Goal: Task Accomplishment & Management: Complete application form

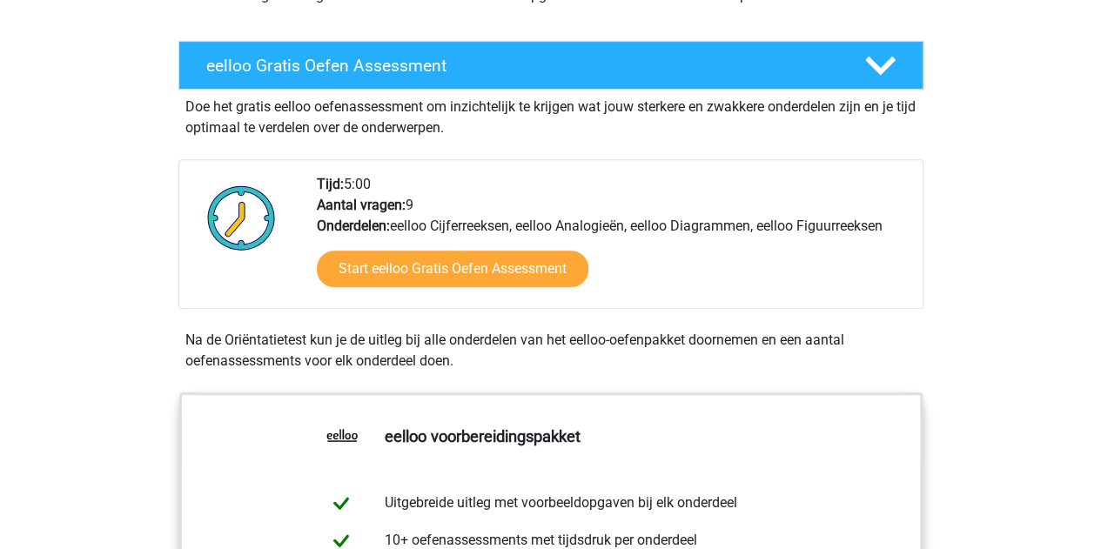
scroll to position [296, 0]
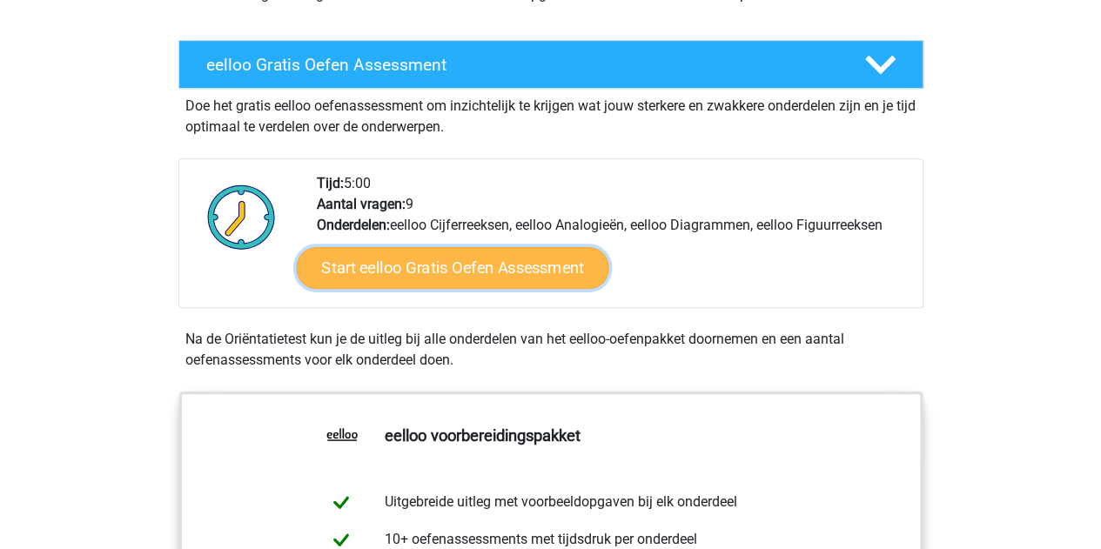
click at [467, 271] on link "Start eelloo Gratis Oefen Assessment" at bounding box center [452, 268] width 312 height 42
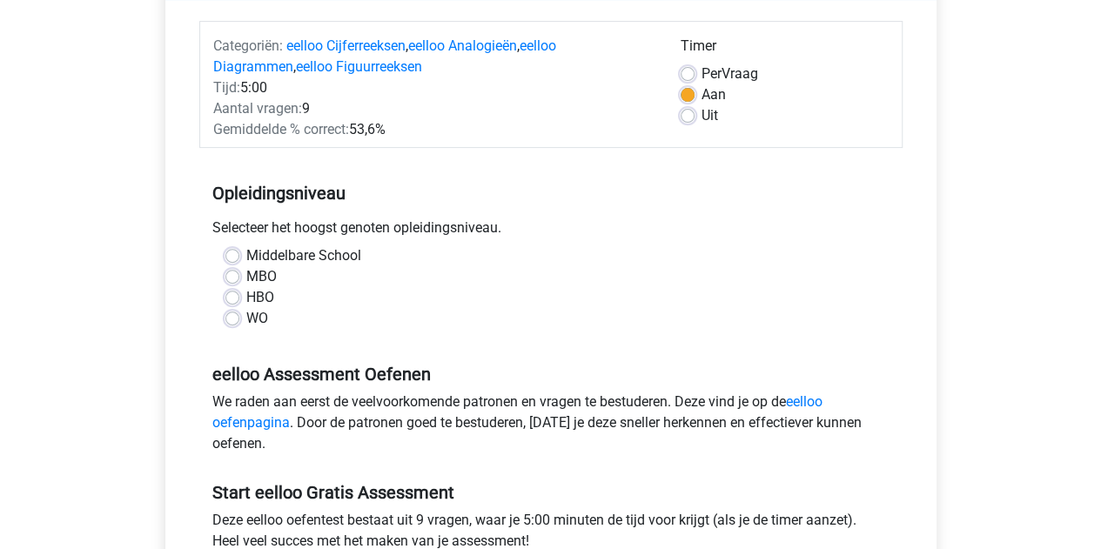
scroll to position [204, 0]
click at [254, 296] on label "HBO" at bounding box center [260, 298] width 28 height 21
click at [239, 296] on input "HBO" at bounding box center [232, 296] width 14 height 17
radio input "true"
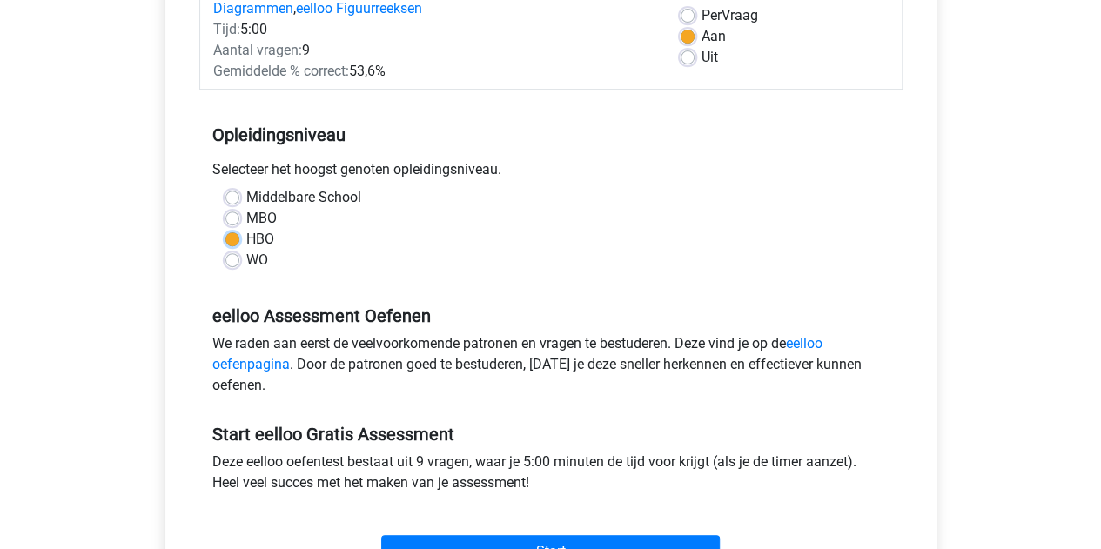
scroll to position [331, 0]
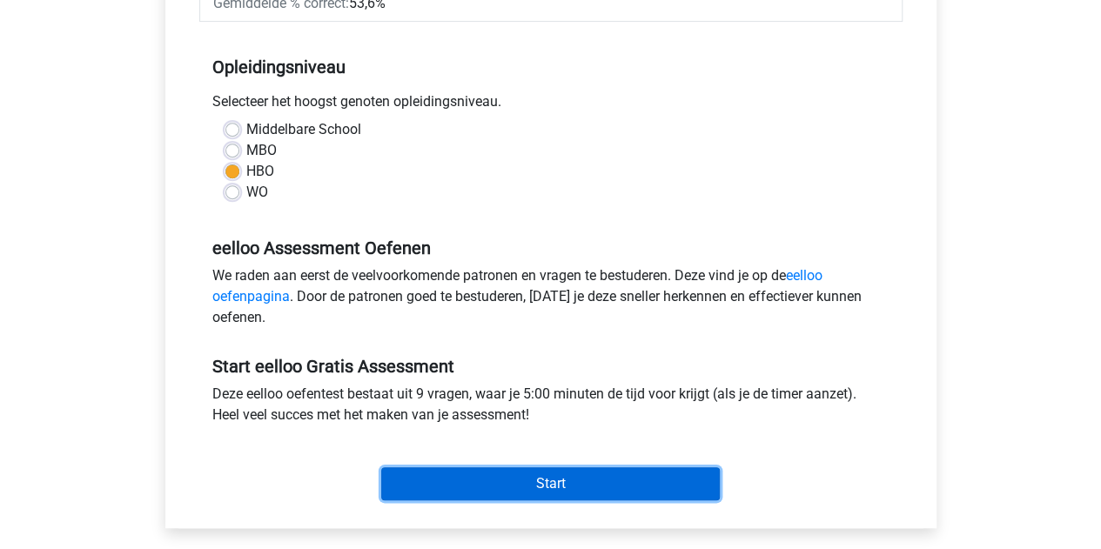
click at [606, 484] on input "Start" at bounding box center [550, 483] width 338 height 33
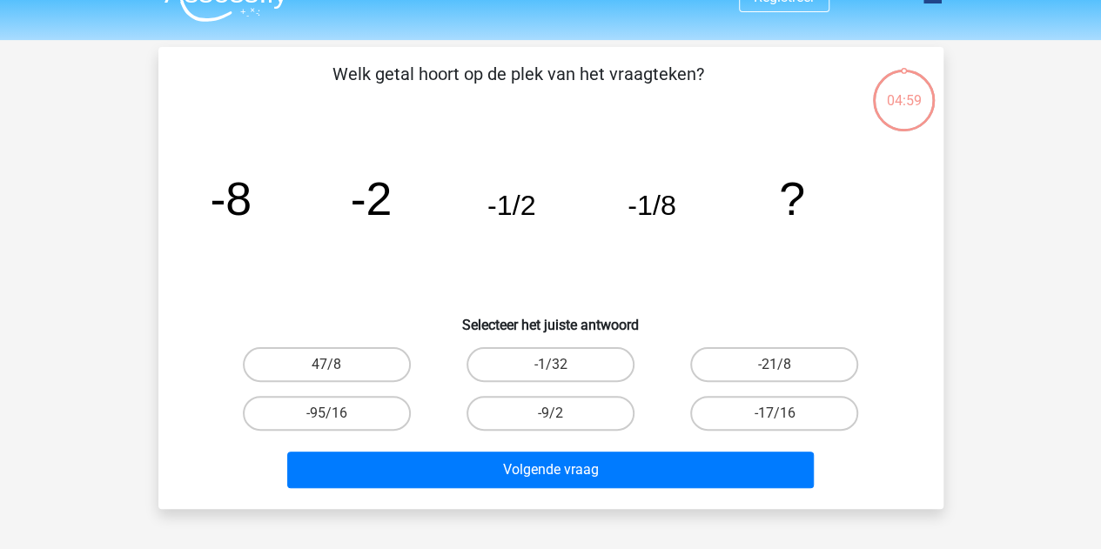
scroll to position [36, 0]
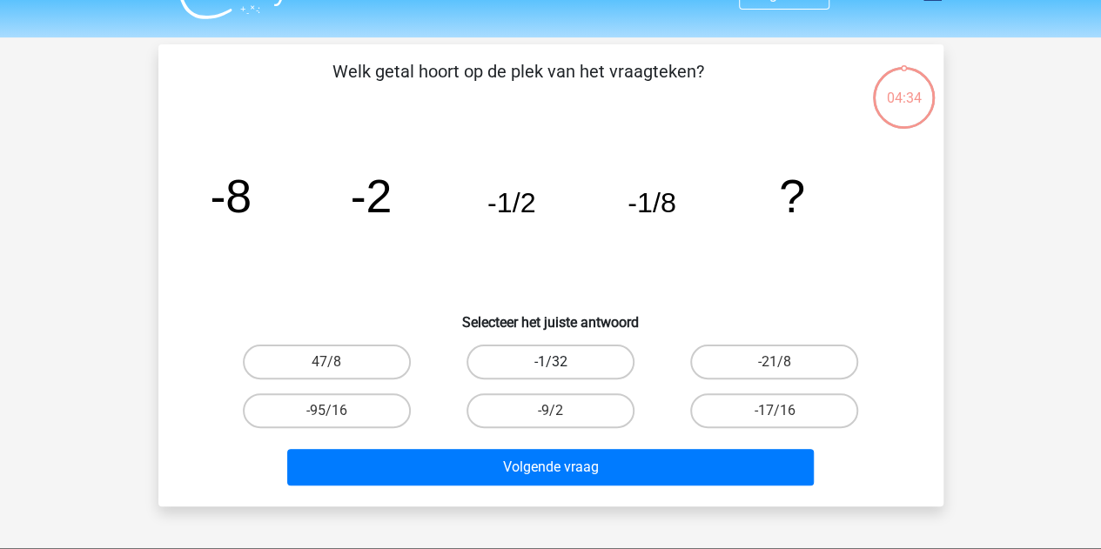
click at [595, 365] on label "-1/32" at bounding box center [550, 362] width 168 height 35
click at [561, 365] on input "-1/32" at bounding box center [555, 367] width 11 height 11
radio input "true"
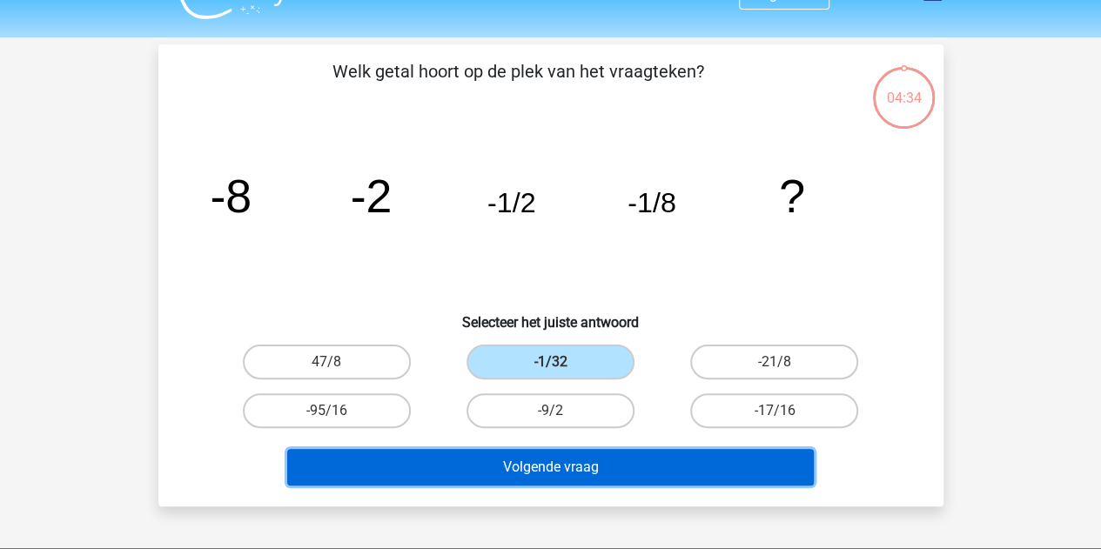
click at [623, 470] on button "Volgende vraag" at bounding box center [550, 467] width 526 height 37
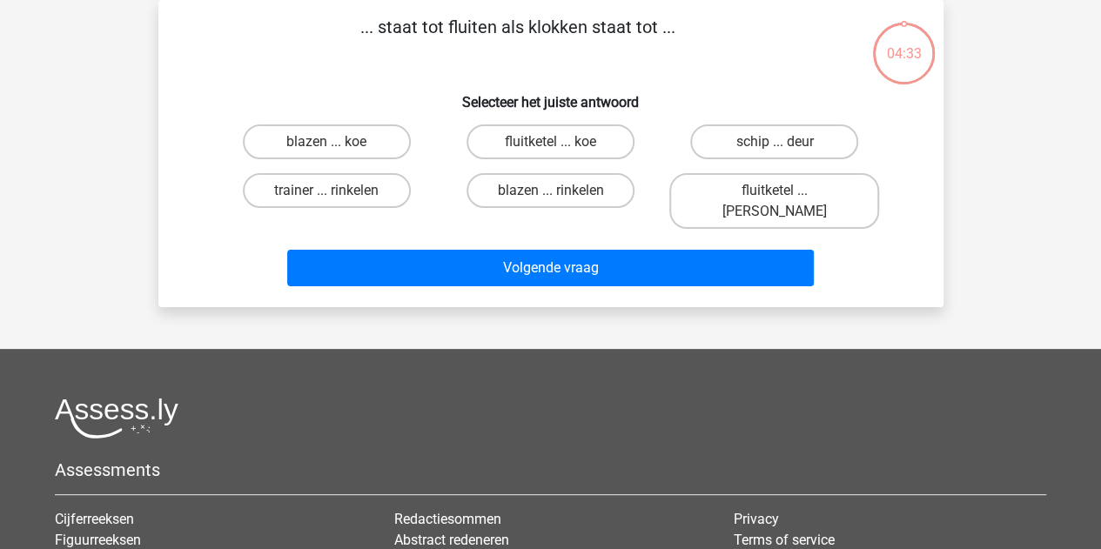
scroll to position [0, 0]
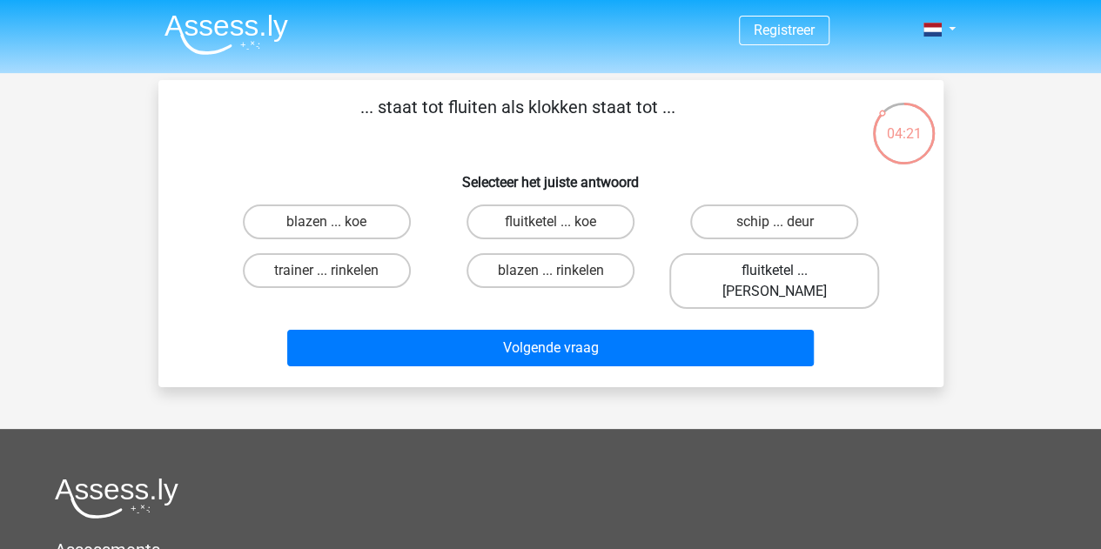
click at [740, 267] on label "fluitketel ... luiden" at bounding box center [774, 281] width 210 height 56
click at [774, 271] on input "fluitketel ... luiden" at bounding box center [779, 276] width 11 height 11
radio input "true"
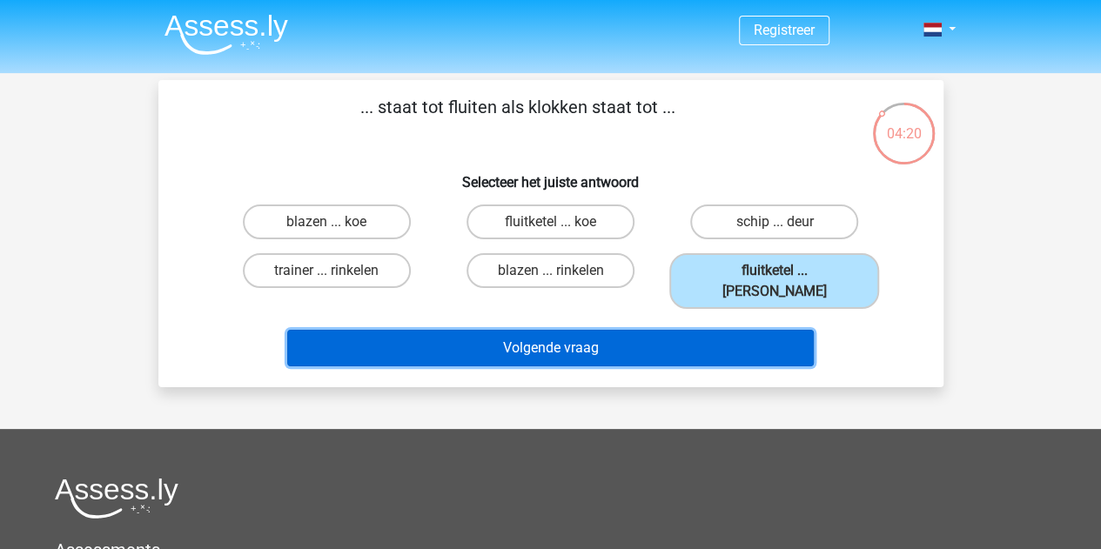
click at [651, 330] on button "Volgende vraag" at bounding box center [550, 348] width 526 height 37
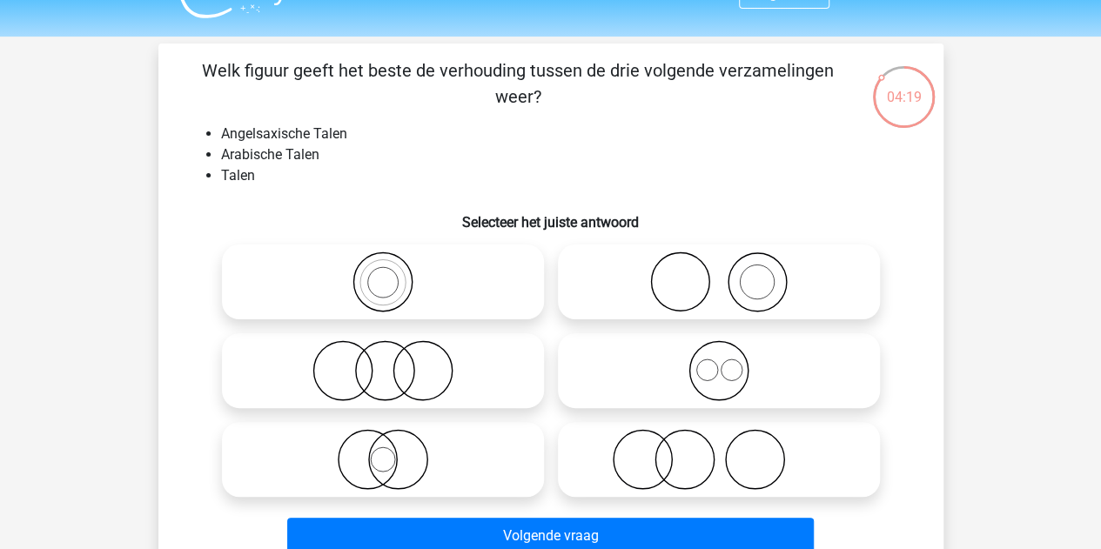
scroll to position [35, 0]
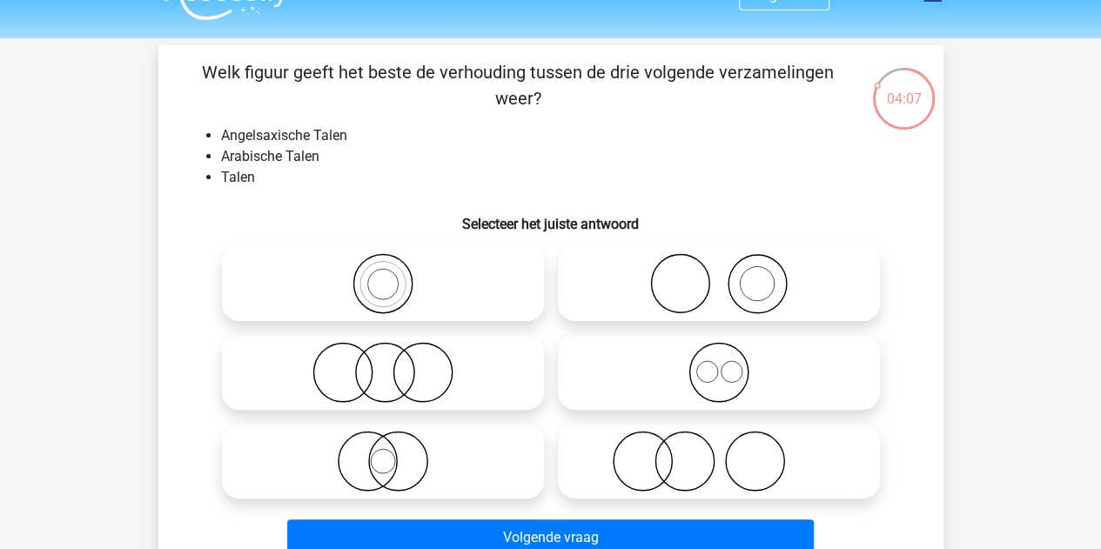
click at [609, 368] on icon at bounding box center [719, 372] width 308 height 61
click at [719, 364] on input "radio" at bounding box center [724, 357] width 11 height 11
radio input "true"
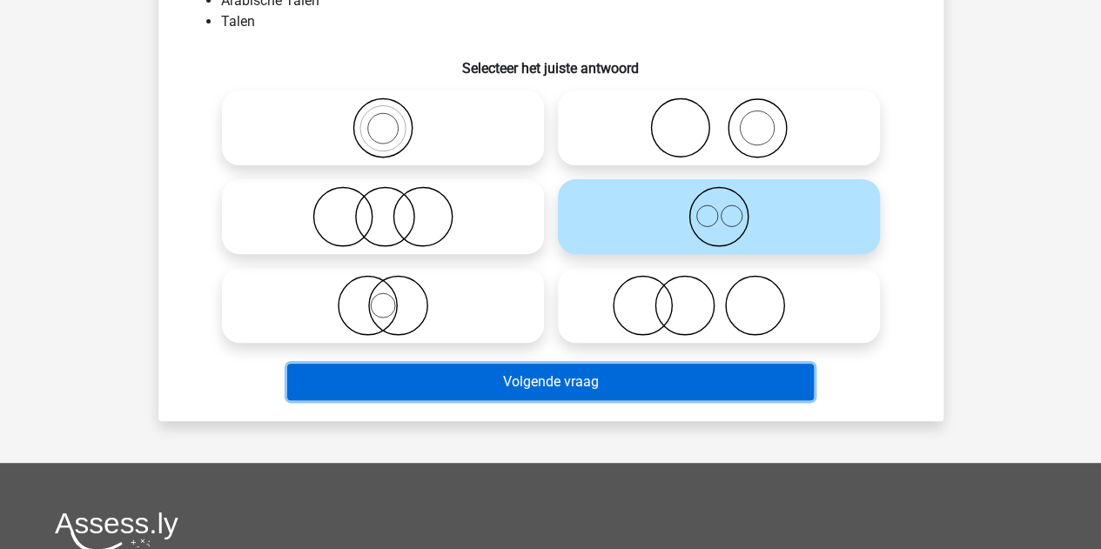
click at [731, 384] on button "Volgende vraag" at bounding box center [550, 382] width 526 height 37
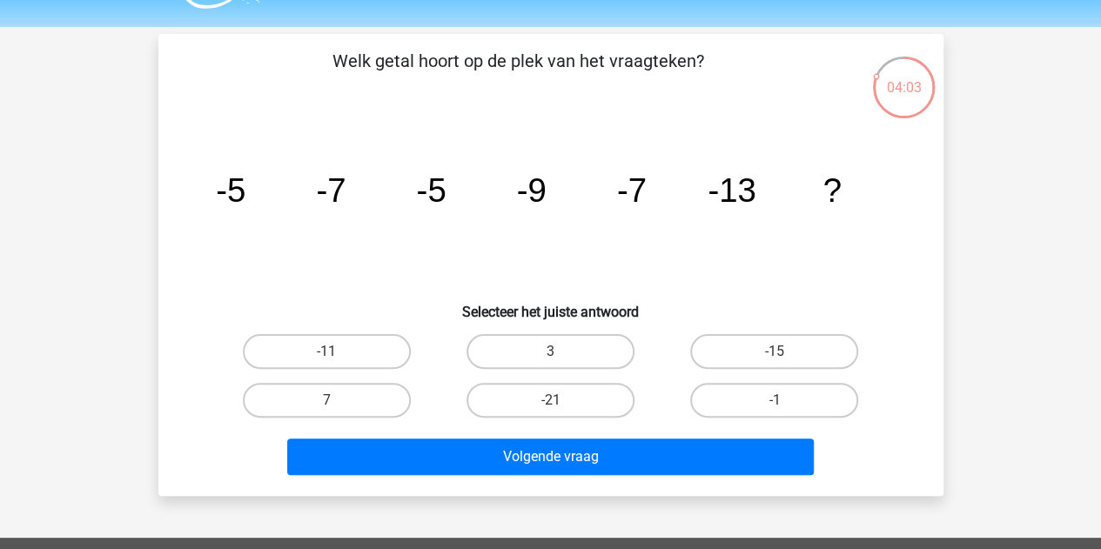
scroll to position [43, 0]
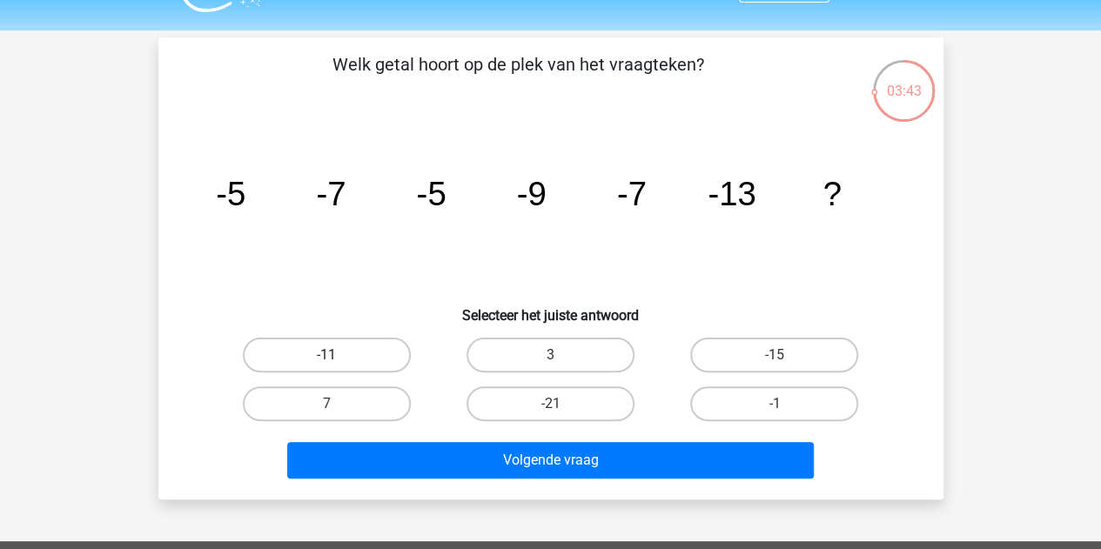
click at [293, 358] on label "-11" at bounding box center [327, 355] width 168 height 35
click at [326, 358] on input "-11" at bounding box center [331, 360] width 11 height 11
radio input "true"
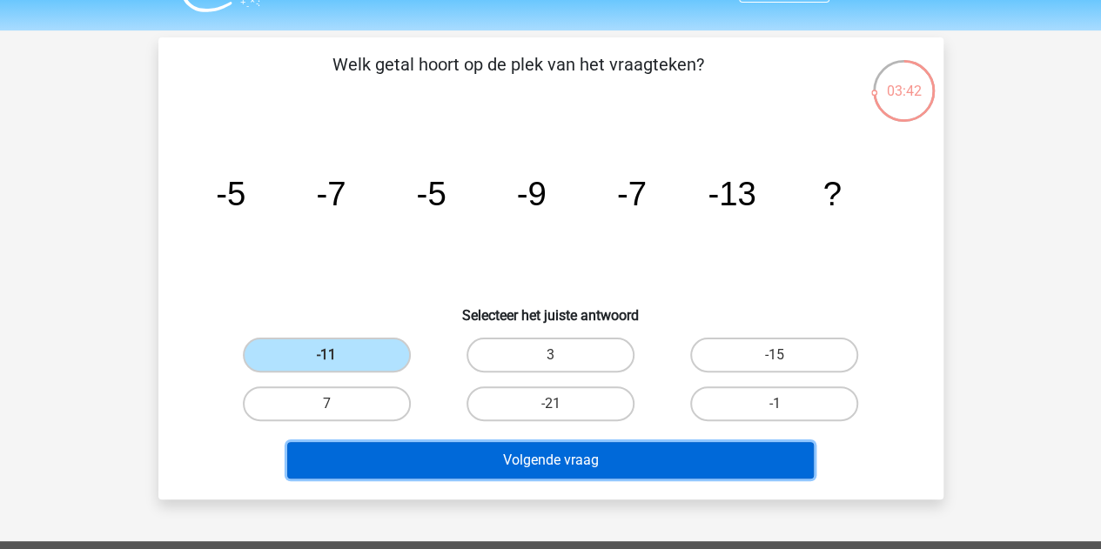
click at [532, 463] on button "Volgende vraag" at bounding box center [550, 460] width 526 height 37
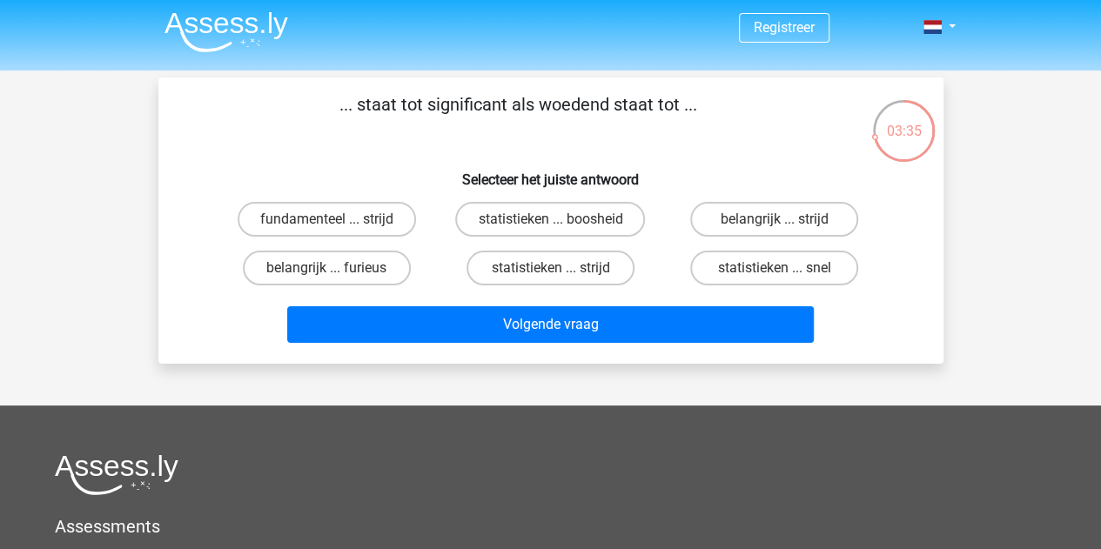
scroll to position [3, 0]
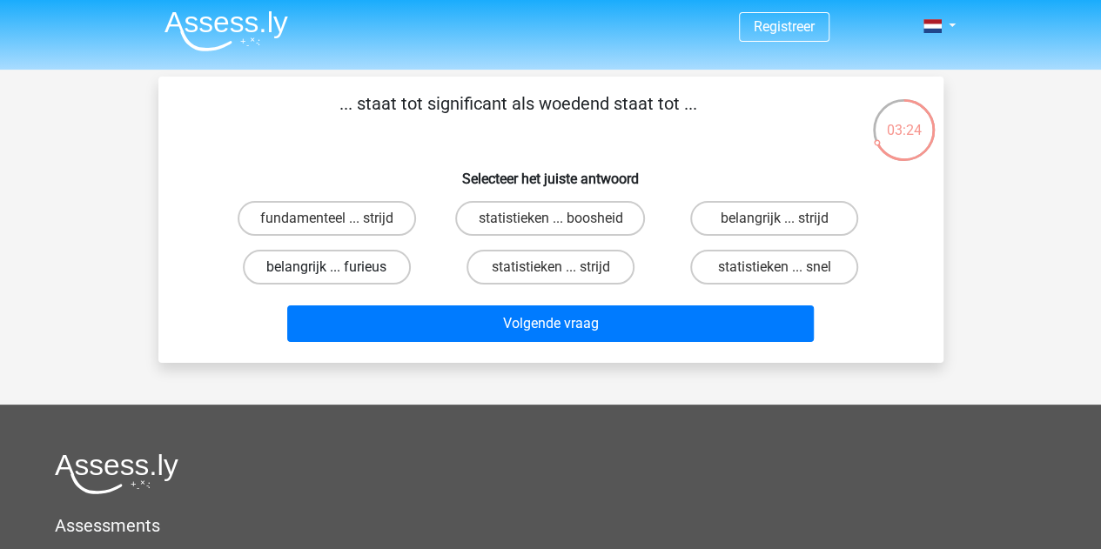
click at [371, 269] on label "belangrijk ... furieus" at bounding box center [327, 267] width 168 height 35
click at [338, 269] on input "belangrijk ... furieus" at bounding box center [331, 272] width 11 height 11
radio input "true"
click at [371, 269] on label "belangrijk ... furieus" at bounding box center [327, 267] width 168 height 35
click at [338, 269] on input "belangrijk ... furieus" at bounding box center [331, 272] width 11 height 11
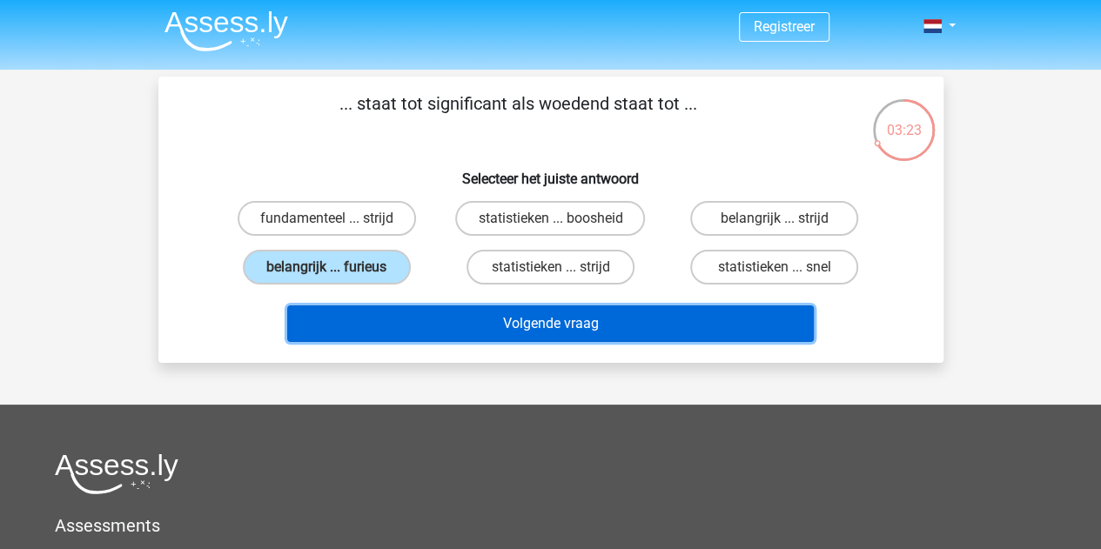
click at [511, 325] on button "Volgende vraag" at bounding box center [550, 323] width 526 height 37
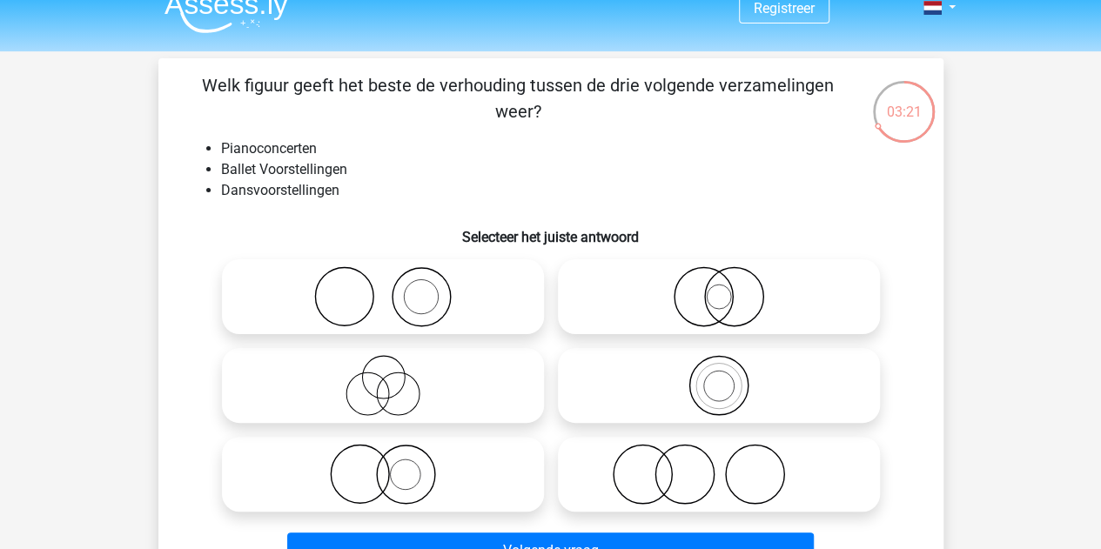
scroll to position [41, 0]
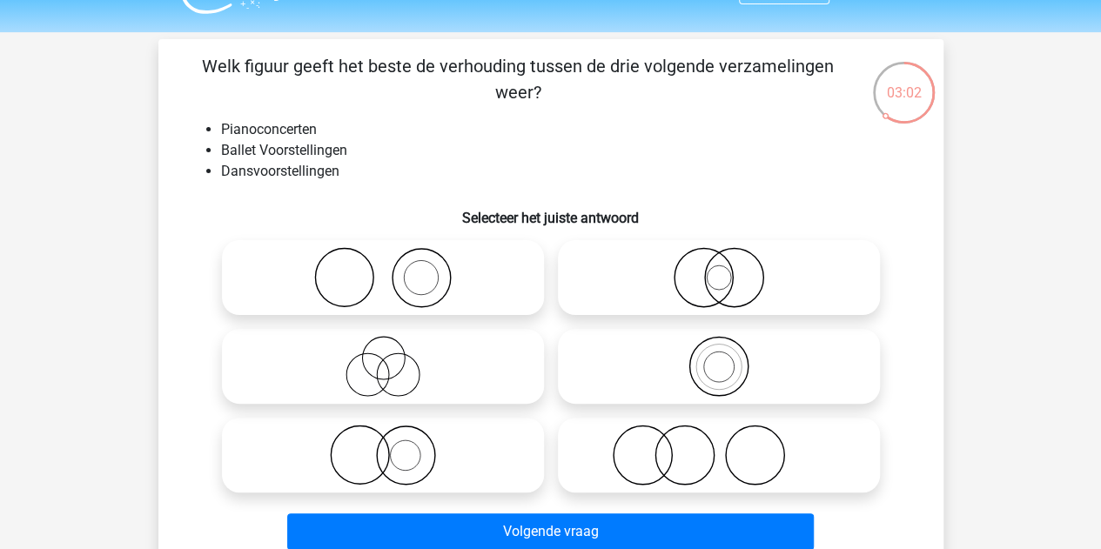
click at [470, 273] on icon at bounding box center [383, 277] width 308 height 61
click at [394, 269] on input "radio" at bounding box center [388, 263] width 11 height 11
radio input "true"
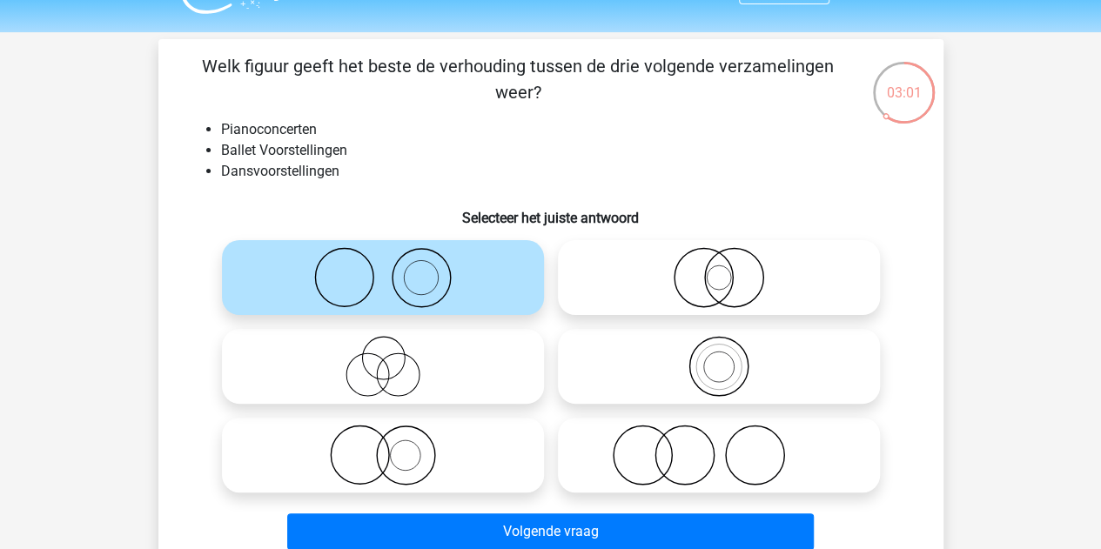
scroll to position [140, 0]
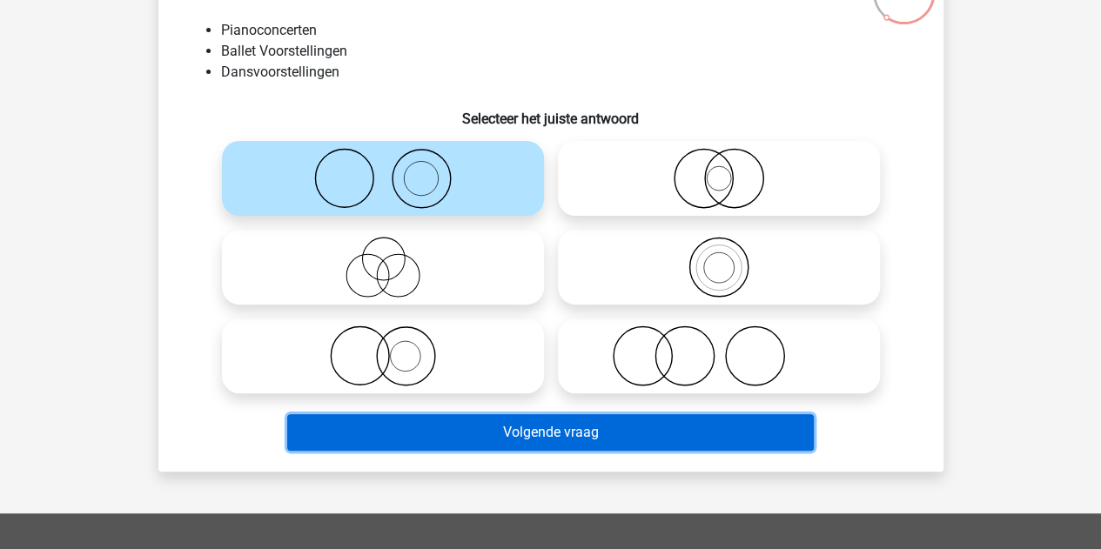
click at [665, 421] on button "Volgende vraag" at bounding box center [550, 432] width 526 height 37
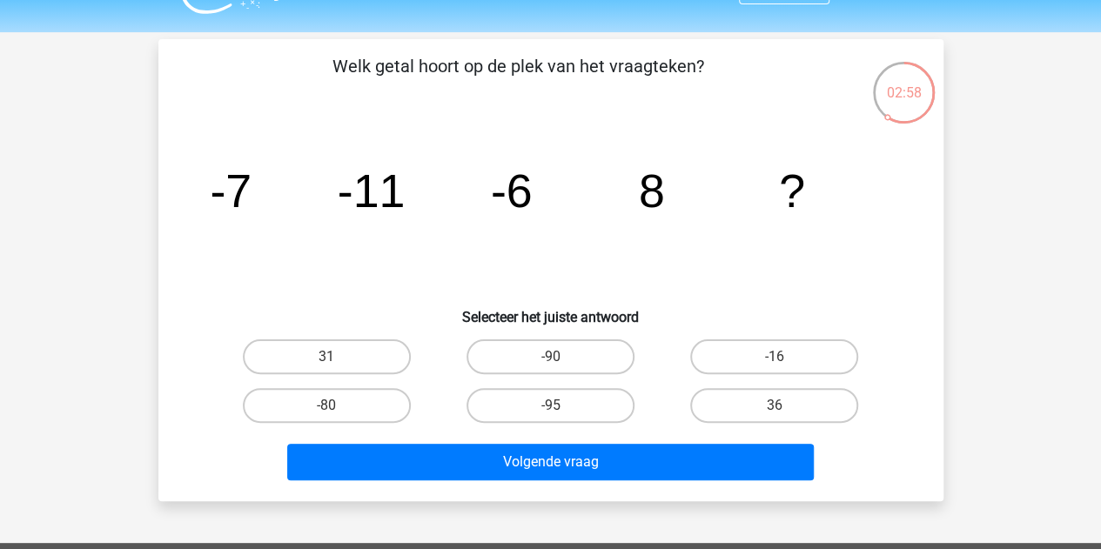
scroll to position [34, 0]
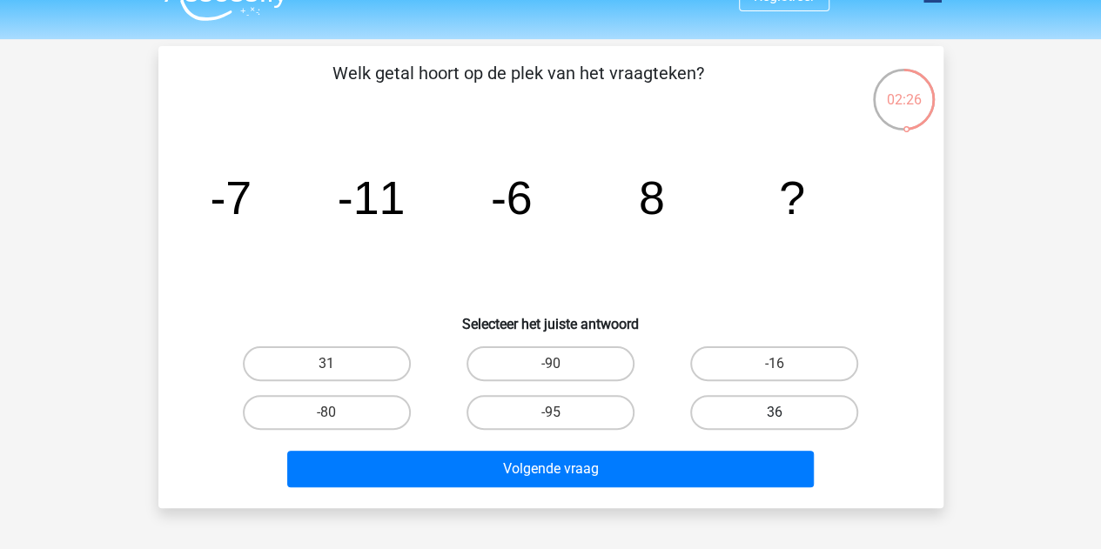
click at [800, 425] on label "36" at bounding box center [774, 412] width 168 height 35
click at [786, 424] on input "36" at bounding box center [779, 417] width 11 height 11
radio input "true"
click at [819, 412] on label "36" at bounding box center [774, 412] width 168 height 35
click at [786, 412] on input "36" at bounding box center [779, 417] width 11 height 11
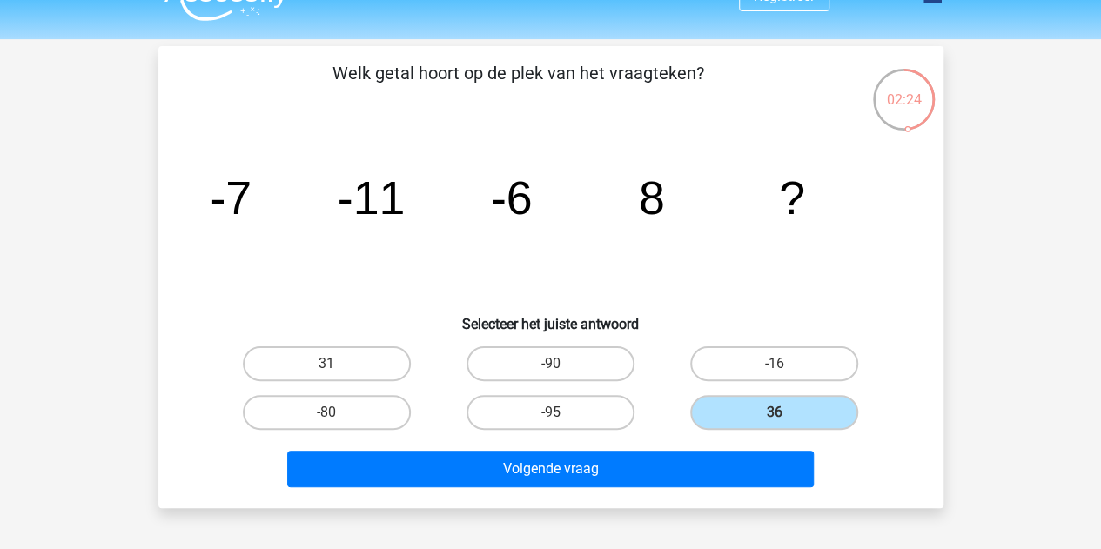
click at [766, 445] on div "Volgende vraag" at bounding box center [550, 465] width 729 height 57
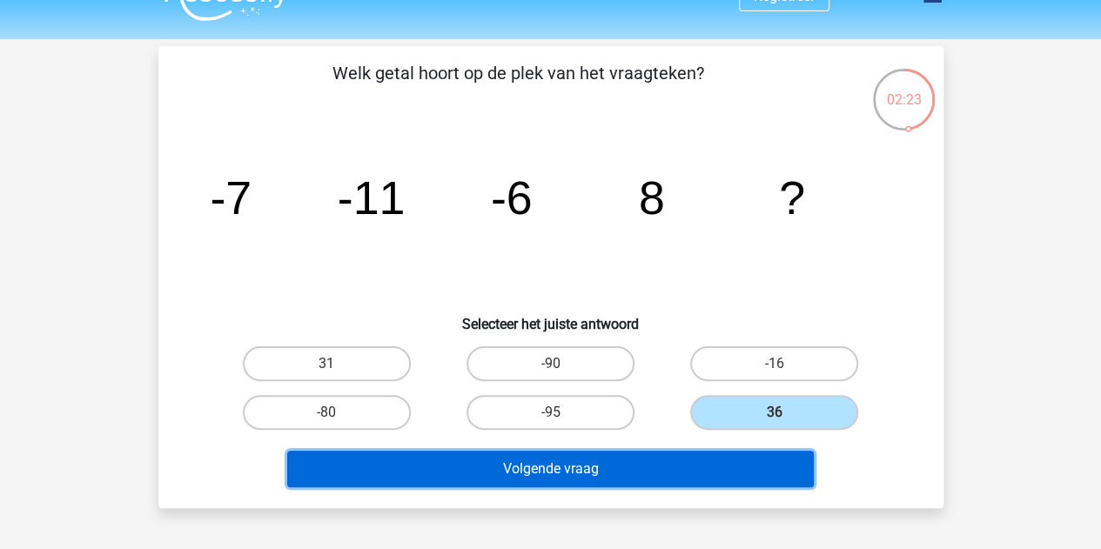
click at [726, 475] on button "Volgende vraag" at bounding box center [550, 469] width 526 height 37
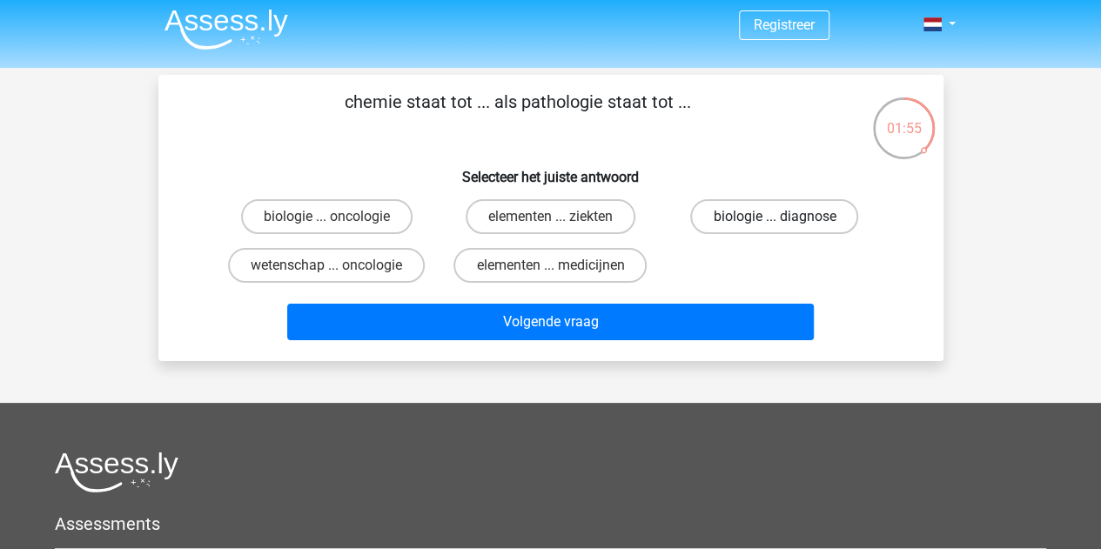
scroll to position [8, 0]
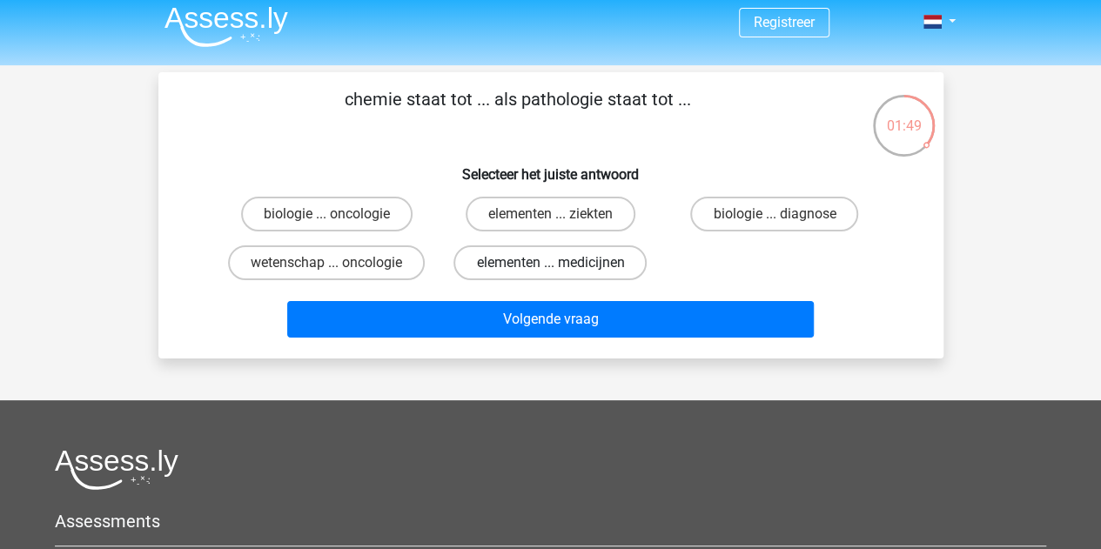
click at [626, 269] on label "elementen ... medicijnen" at bounding box center [549, 262] width 193 height 35
click at [561, 269] on input "elementen ... medicijnen" at bounding box center [555, 268] width 11 height 11
radio input "true"
click at [598, 219] on label "elementen ... ziekten" at bounding box center [550, 214] width 170 height 35
click at [561, 219] on input "elementen ... ziekten" at bounding box center [555, 219] width 11 height 11
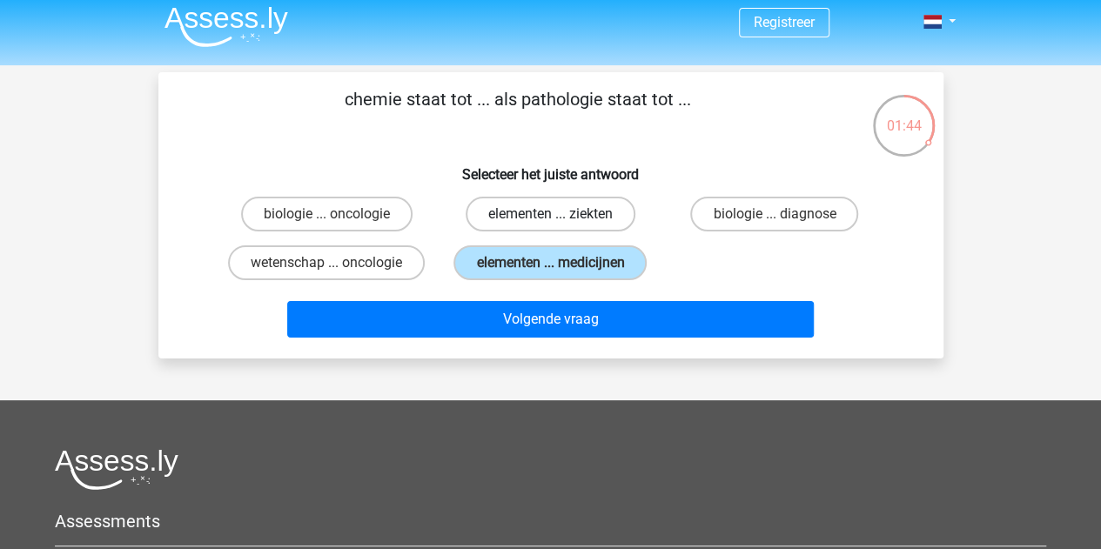
radio input "true"
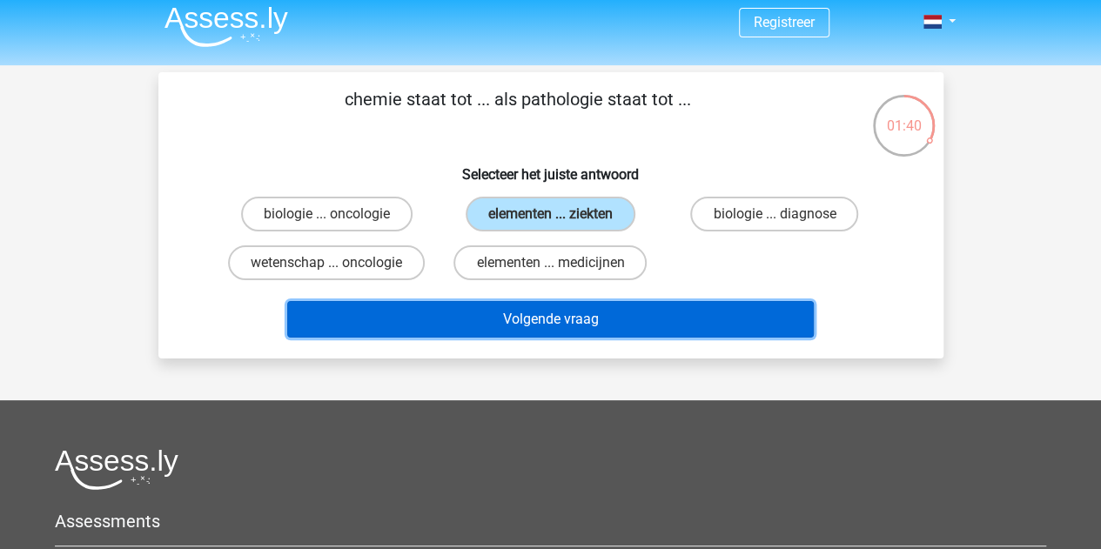
click at [601, 307] on button "Volgende vraag" at bounding box center [550, 319] width 526 height 37
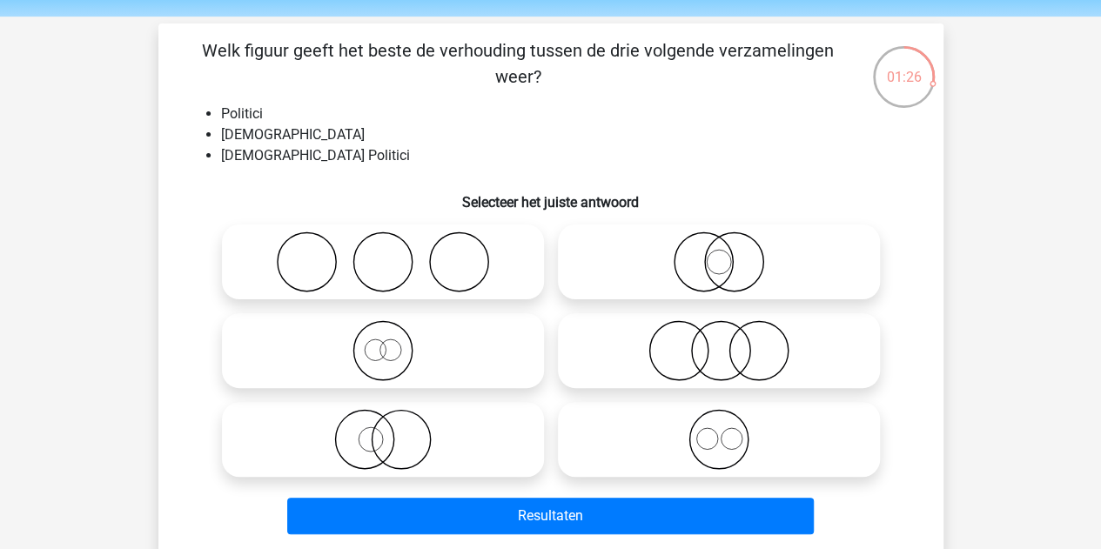
scroll to position [56, 0]
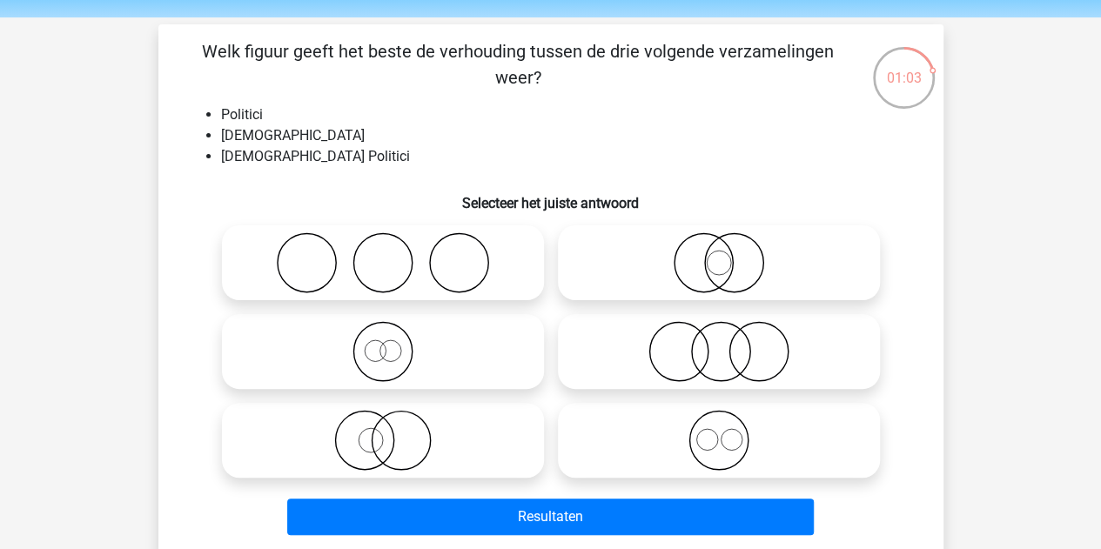
click at [673, 330] on icon at bounding box center [719, 351] width 308 height 61
click at [719, 331] on input "radio" at bounding box center [724, 336] width 11 height 11
radio input "true"
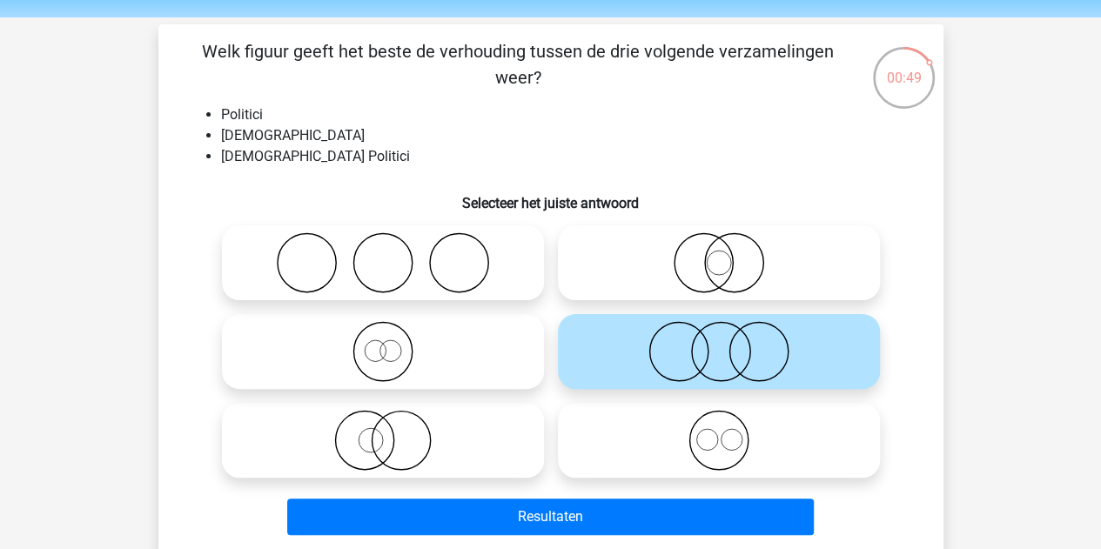
click at [390, 290] on icon at bounding box center [383, 262] width 308 height 61
click at [390, 254] on input "radio" at bounding box center [388, 248] width 11 height 11
radio input "true"
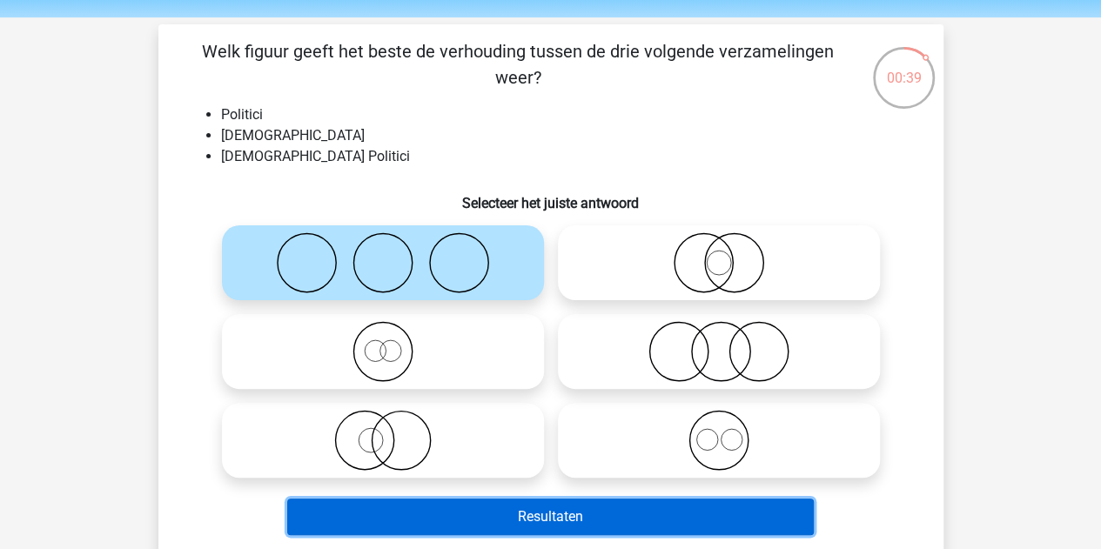
click at [592, 525] on button "Resultaten" at bounding box center [550, 517] width 526 height 37
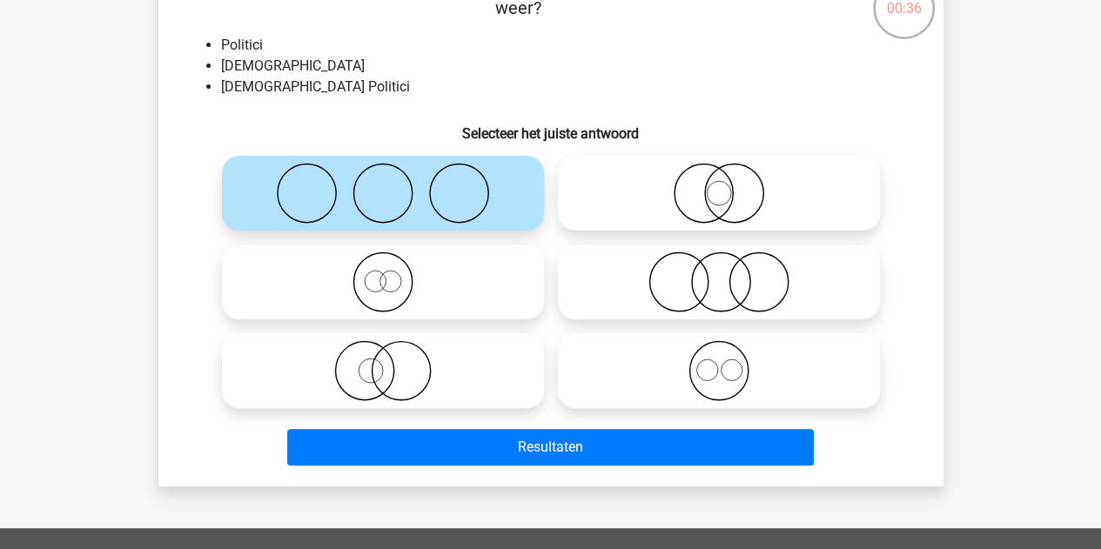
scroll to position [126, 0]
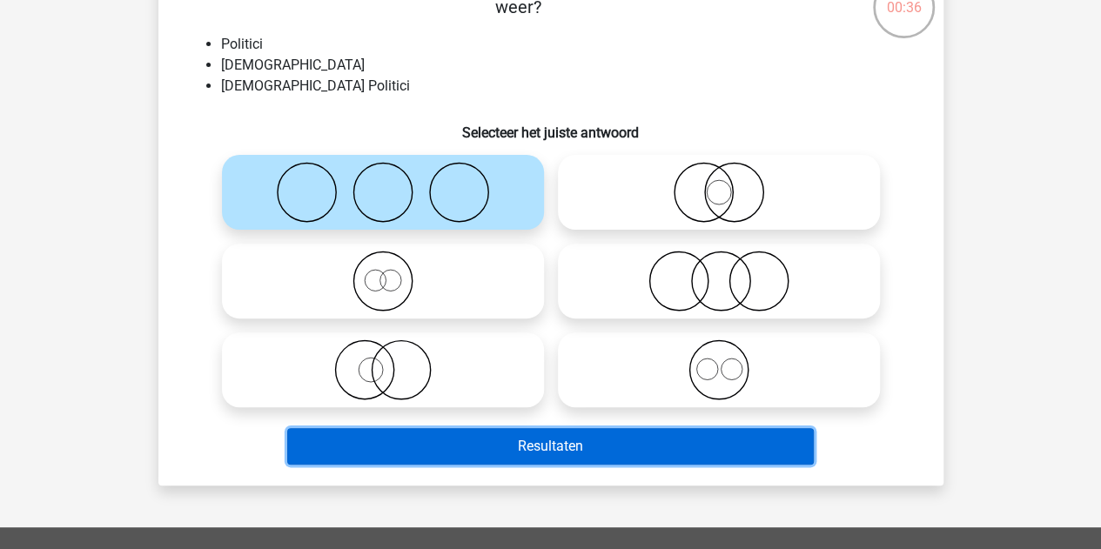
click at [534, 446] on button "Resultaten" at bounding box center [550, 446] width 526 height 37
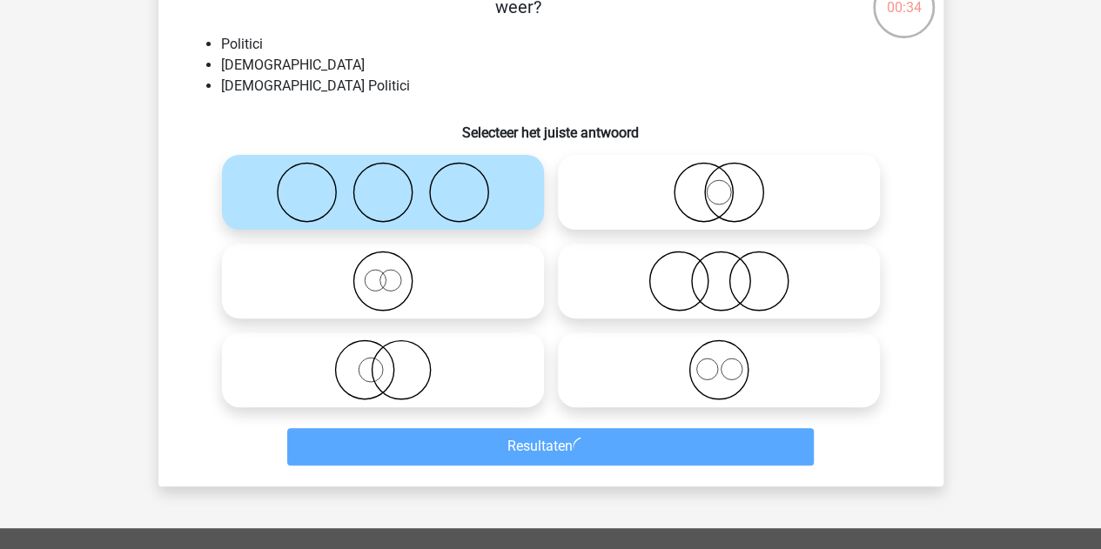
click at [367, 188] on icon at bounding box center [383, 192] width 308 height 61
click at [383, 184] on input "radio" at bounding box center [388, 177] width 11 height 11
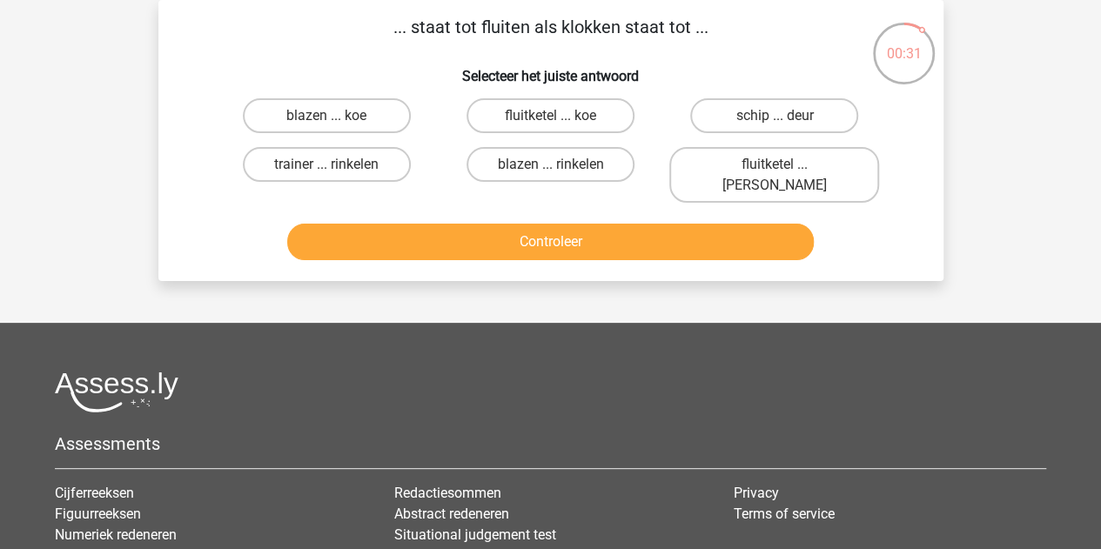
scroll to position [30, 0]
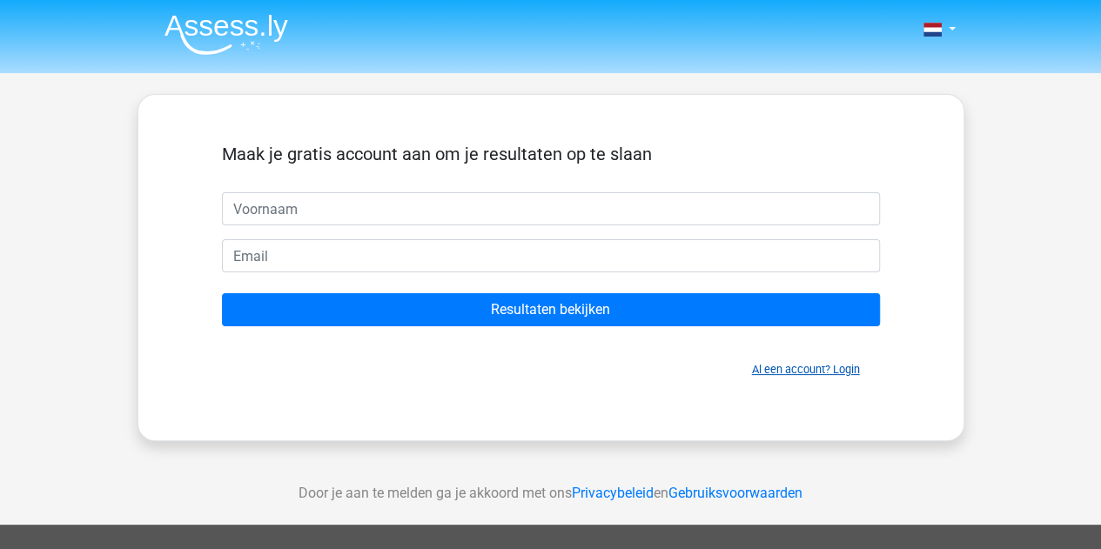
click at [814, 367] on link "Al een account? Login" at bounding box center [806, 369] width 108 height 13
click at [802, 356] on div "Al een account? Login" at bounding box center [551, 358] width 658 height 37
click at [799, 368] on link "Al een account? Login" at bounding box center [806, 369] width 108 height 13
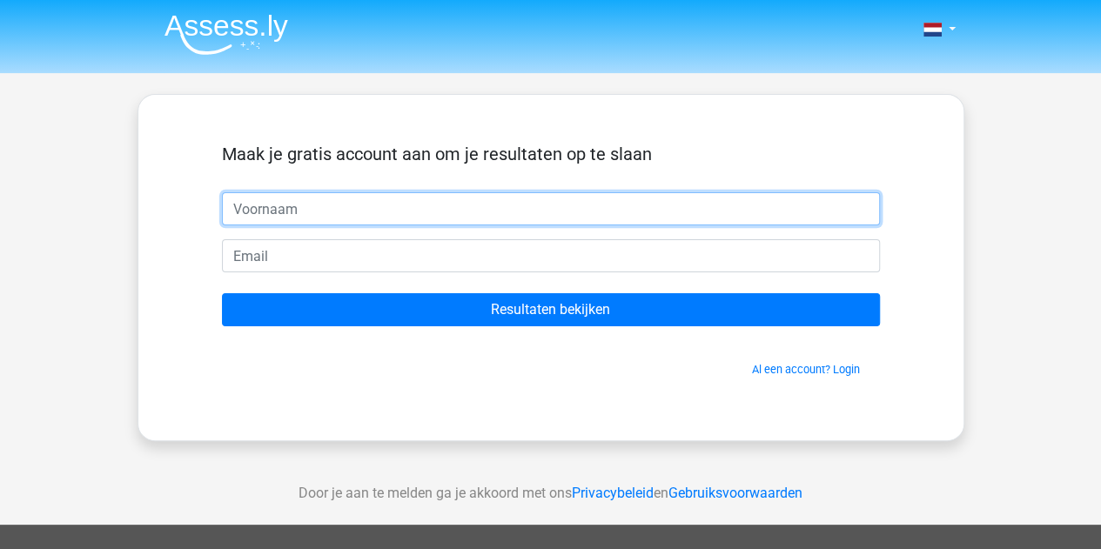
click at [328, 200] on input "text" at bounding box center [551, 208] width 658 height 33
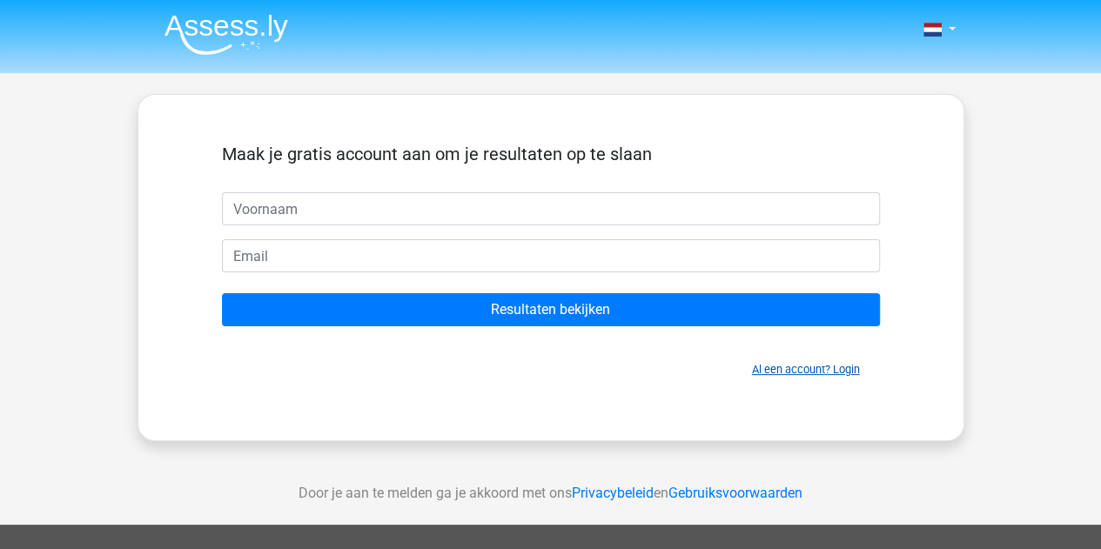
click at [804, 365] on link "Al een account? Login" at bounding box center [806, 369] width 108 height 13
click at [769, 363] on link "Al een account? Login" at bounding box center [806, 369] width 108 height 13
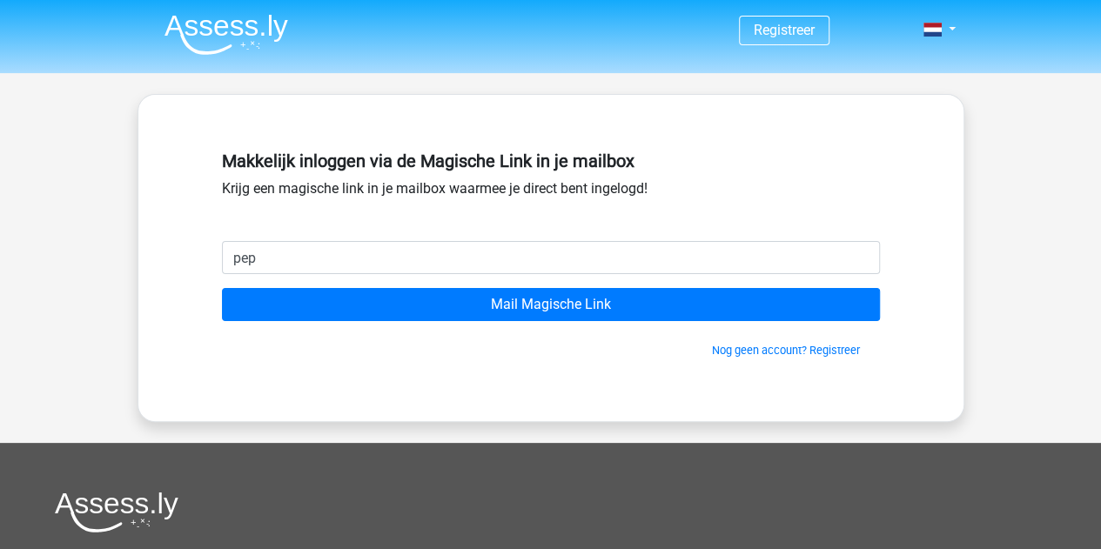
type input "[EMAIL_ADDRESS][DOMAIN_NAME]"
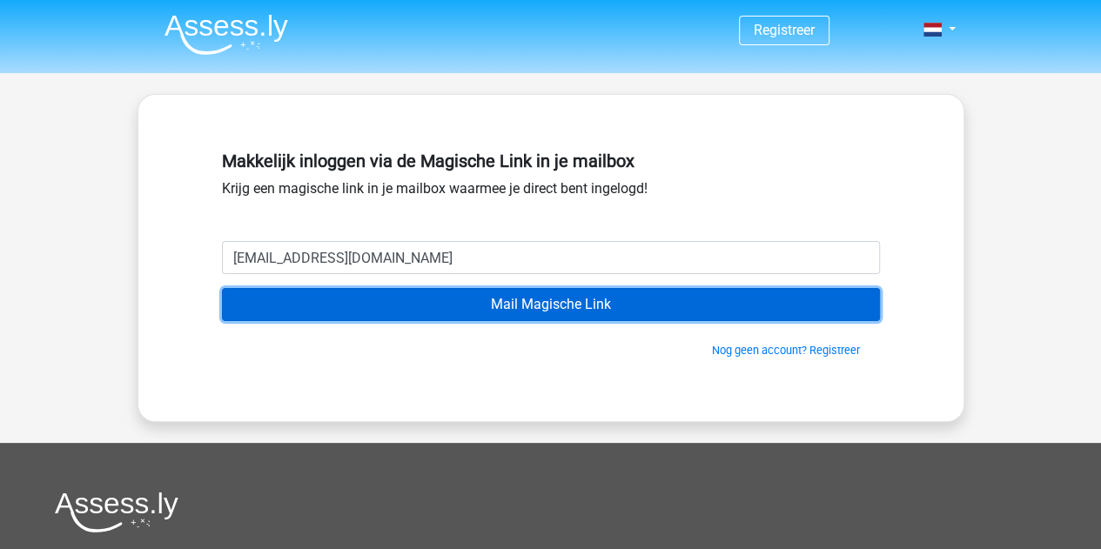
click at [533, 305] on input "Mail Magische Link" at bounding box center [551, 304] width 658 height 33
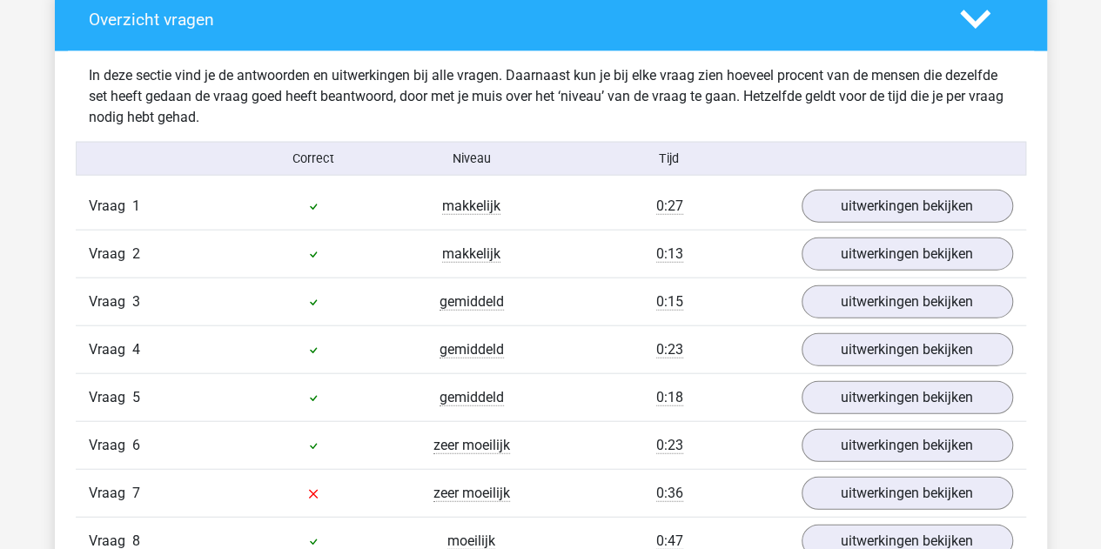
scroll to position [1989, 0]
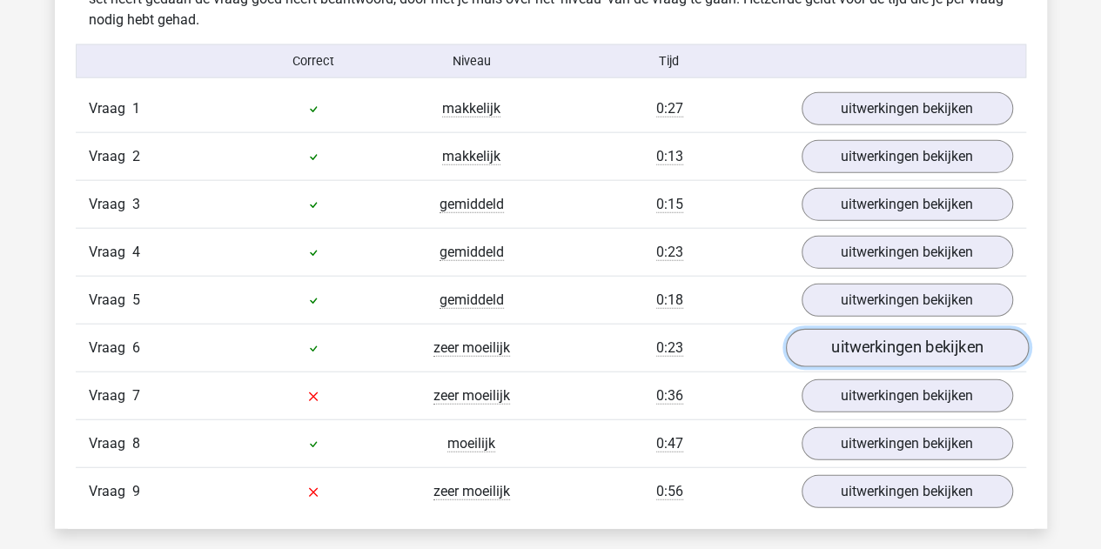
click at [916, 350] on link "uitwerkingen bekijken" at bounding box center [906, 348] width 243 height 38
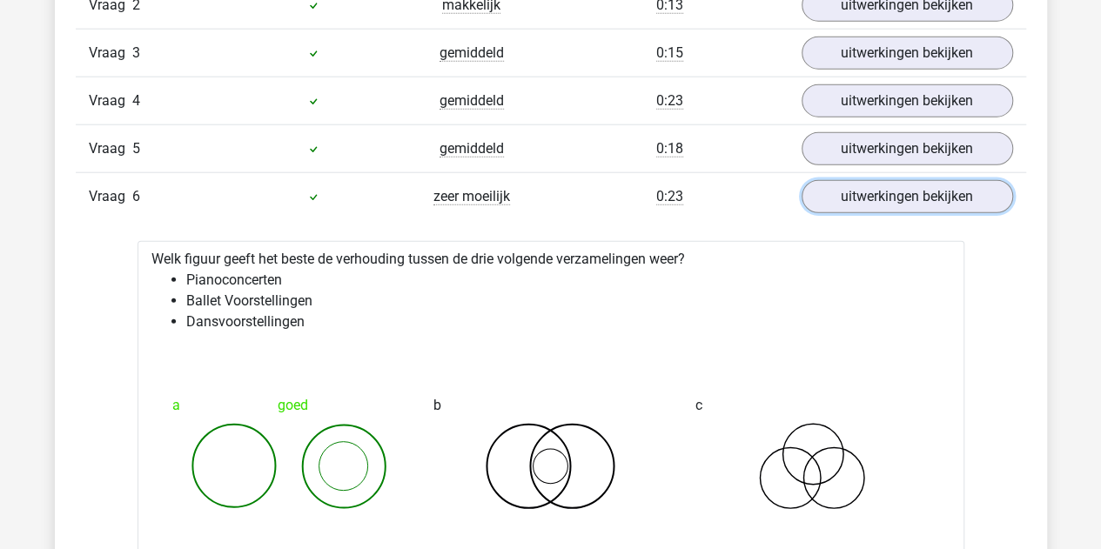
scroll to position [2139, 0]
click at [883, 189] on link "uitwerkingen bekijken" at bounding box center [906, 197] width 243 height 38
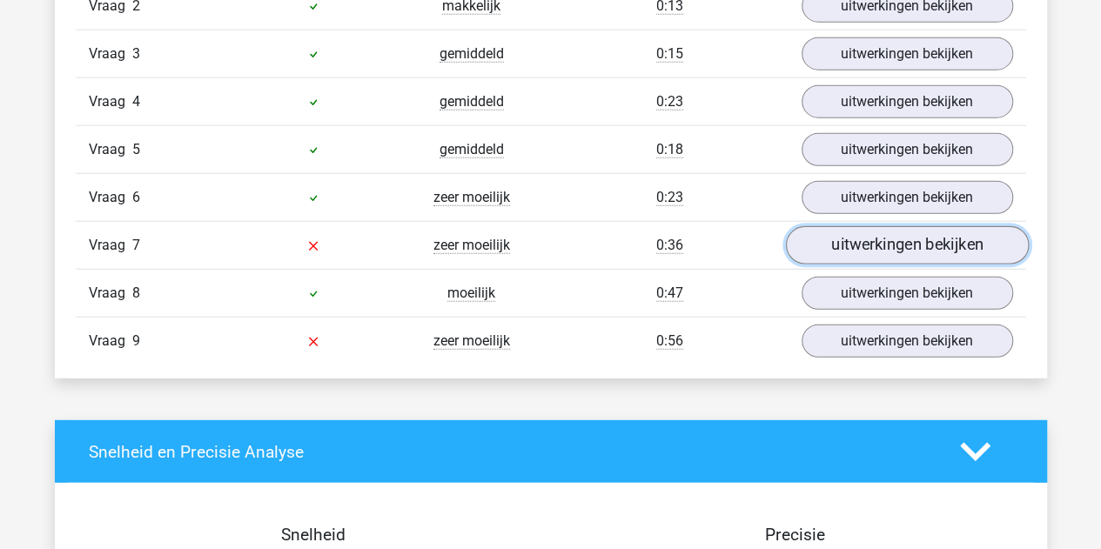
click at [884, 231] on link "uitwerkingen bekijken" at bounding box center [906, 245] width 243 height 38
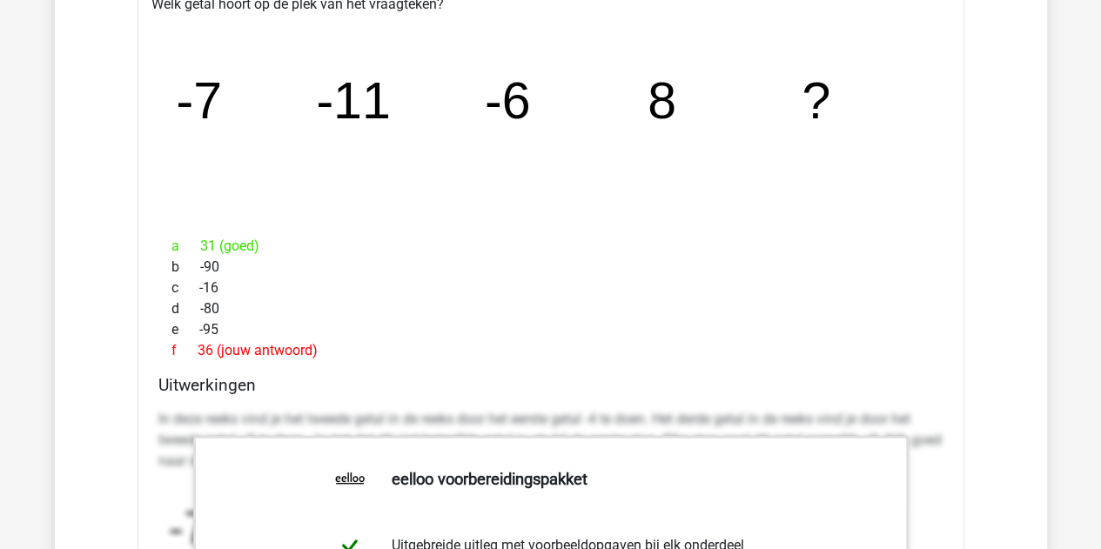
scroll to position [2337, 0]
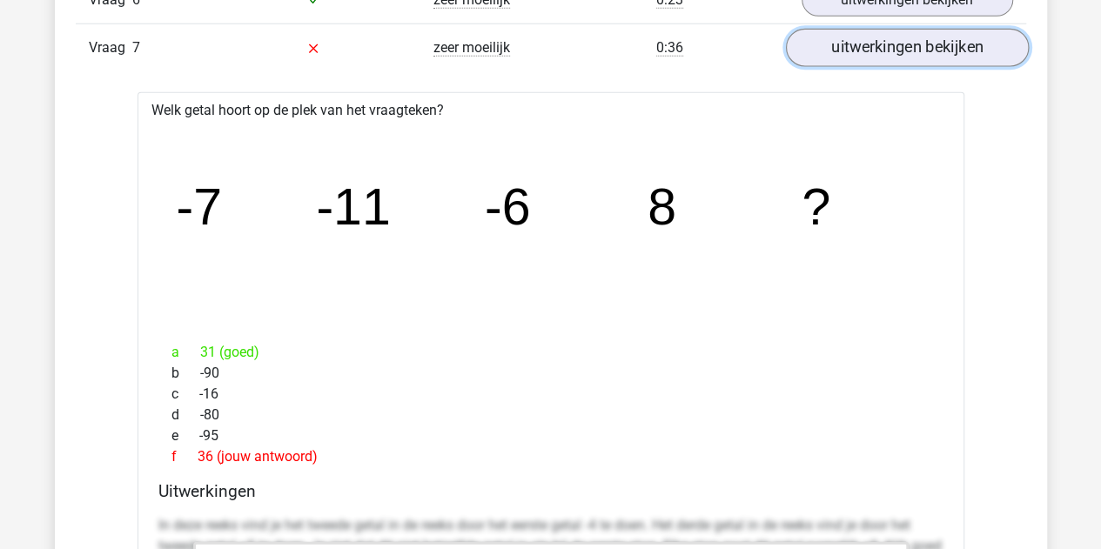
click at [914, 53] on link "uitwerkingen bekijken" at bounding box center [906, 48] width 243 height 38
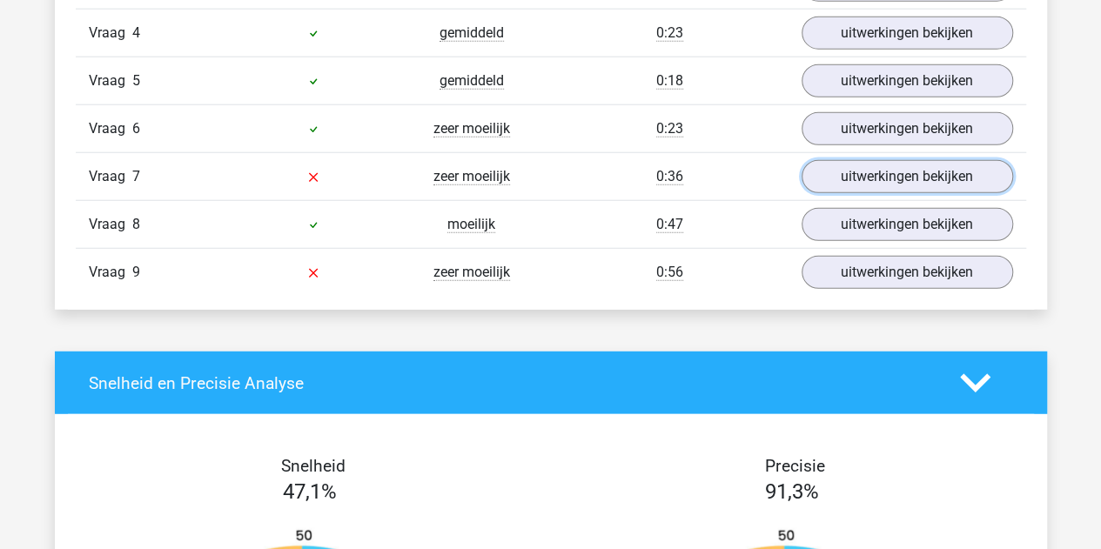
scroll to position [2231, 0]
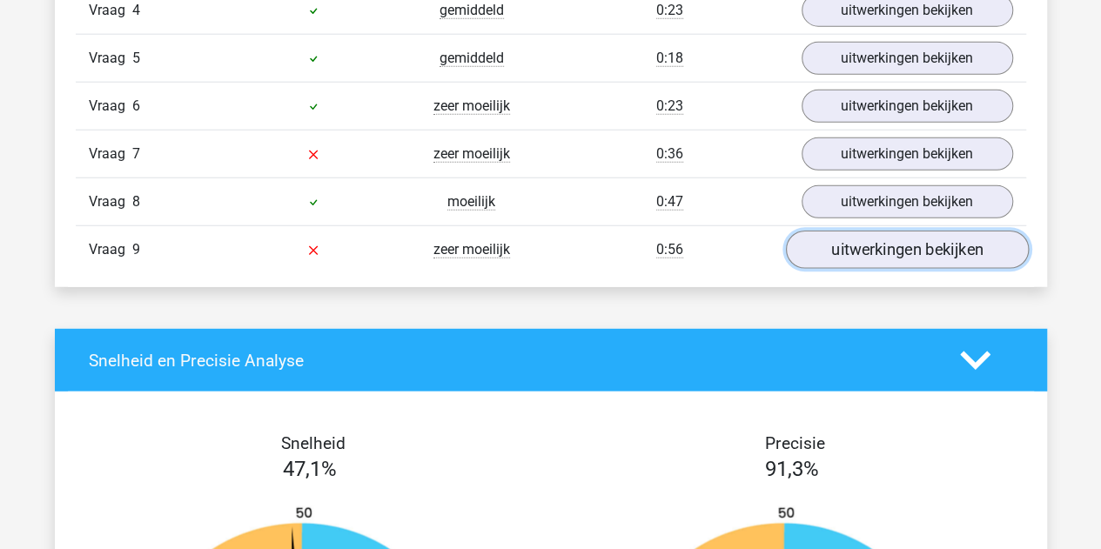
click at [894, 243] on link "uitwerkingen bekijken" at bounding box center [906, 250] width 243 height 38
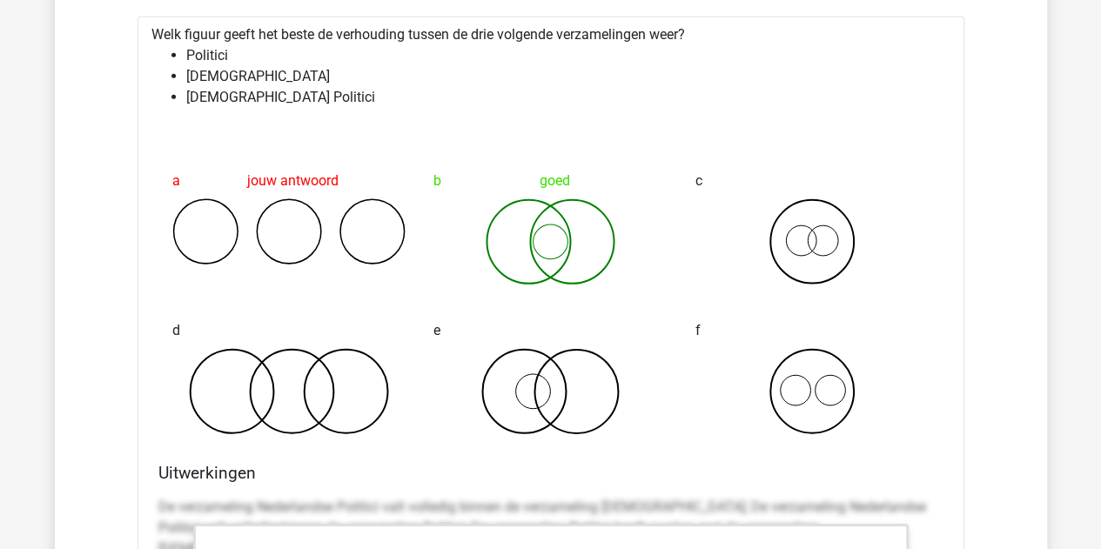
scroll to position [2509, 0]
